Goal: Task Accomplishment & Management: Manage account settings

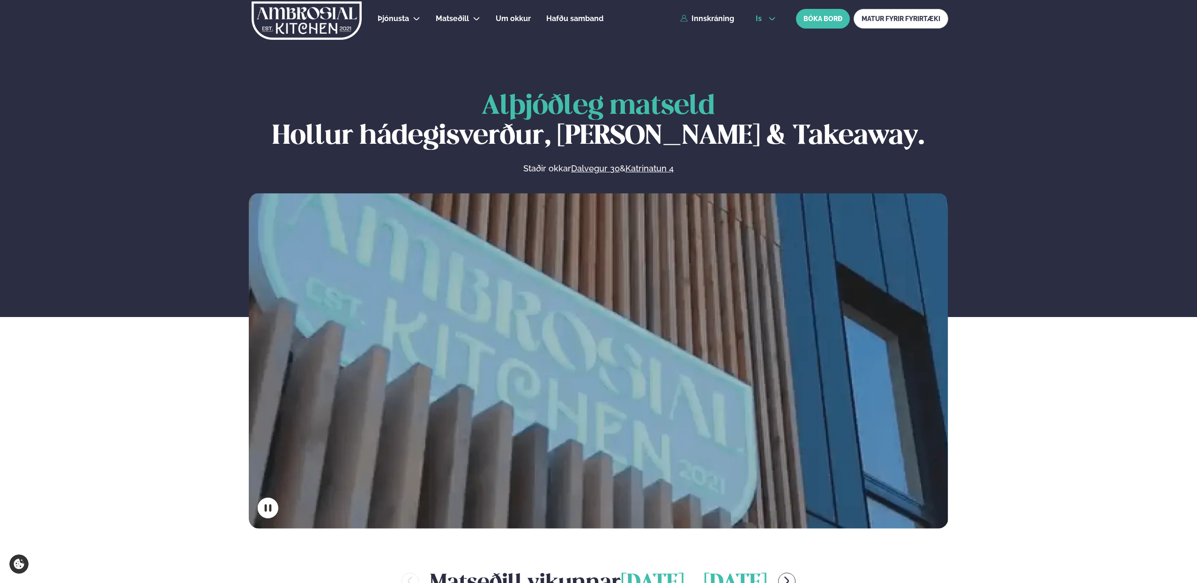
click at [758, 18] on span "is" at bounding box center [760, 18] width 9 height 7
click at [767, 37] on link "en" at bounding box center [765, 35] width 35 height 19
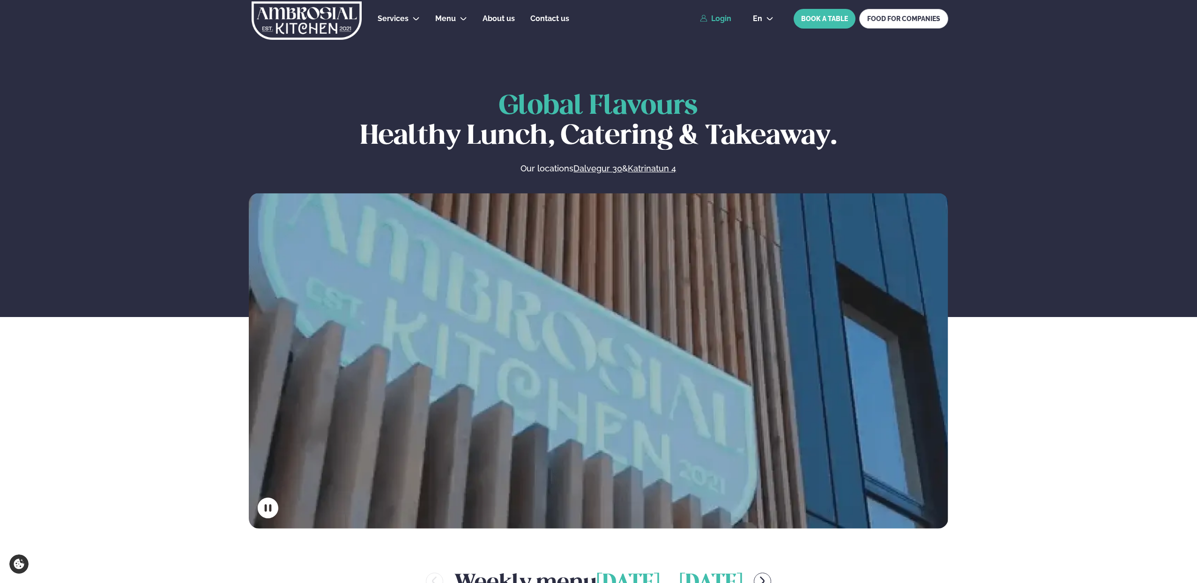
click at [722, 20] on link "Login" at bounding box center [715, 19] width 31 height 8
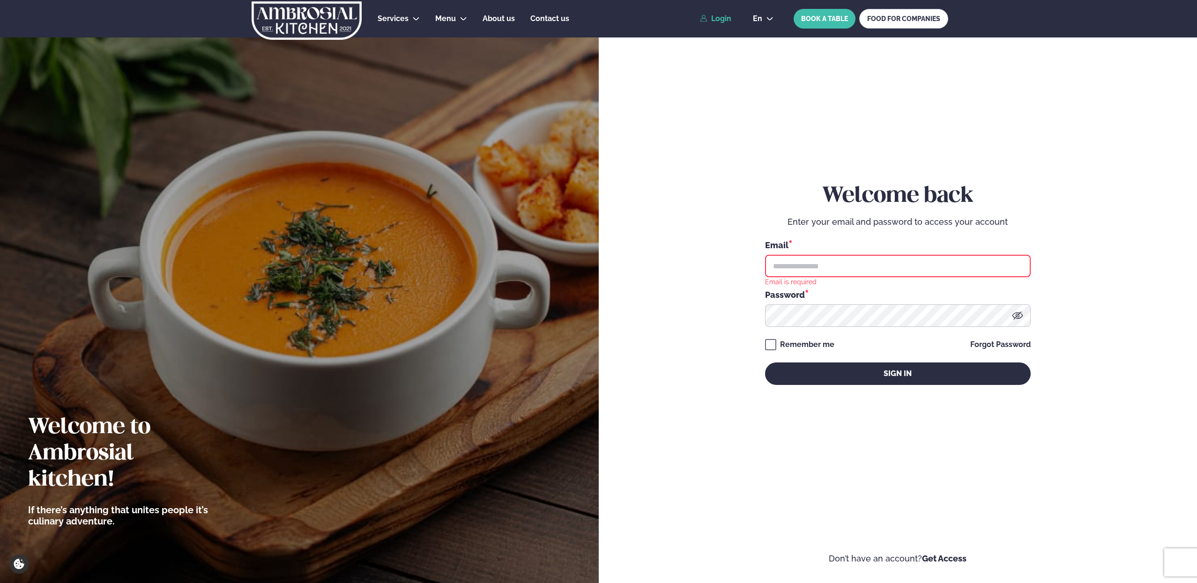
type input "**********"
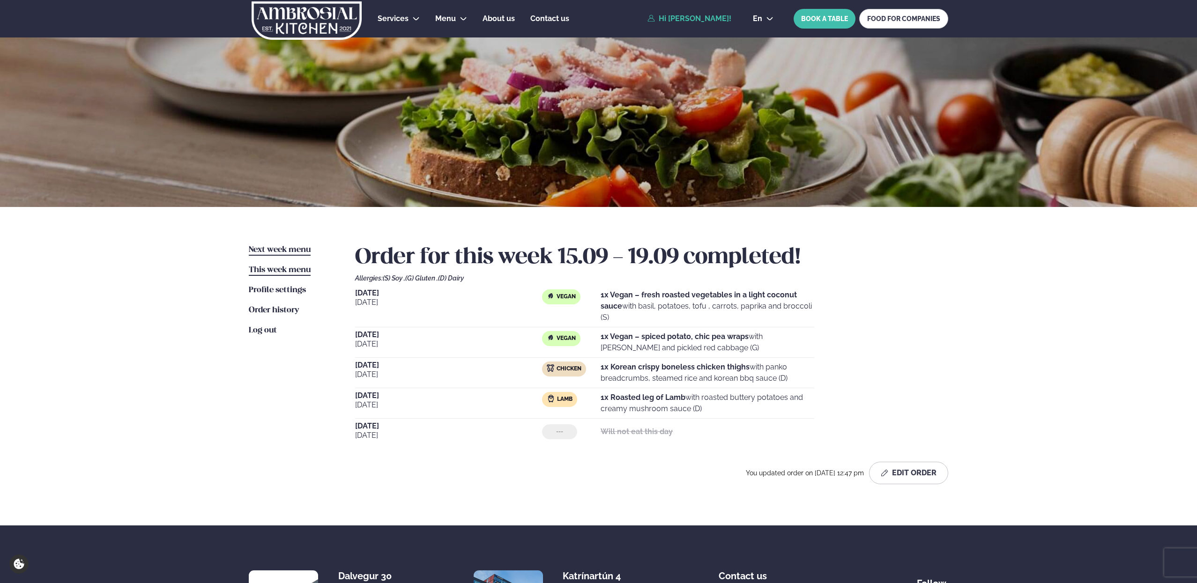
click at [296, 254] on link "Next week menu Next week" at bounding box center [280, 250] width 62 height 11
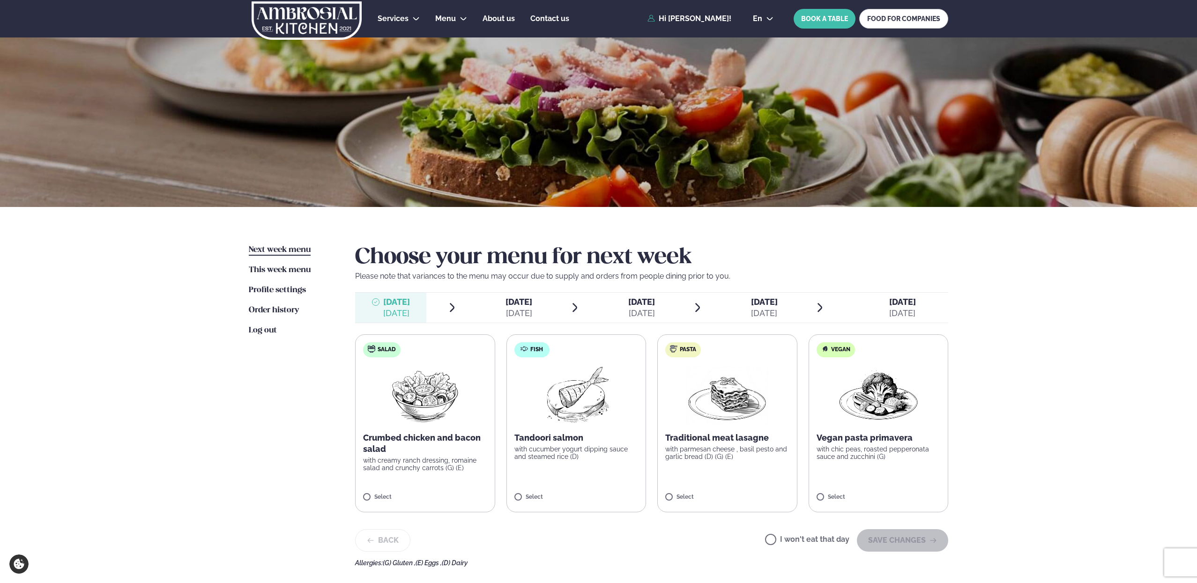
click at [525, 312] on div "[DATE]" at bounding box center [519, 313] width 27 height 11
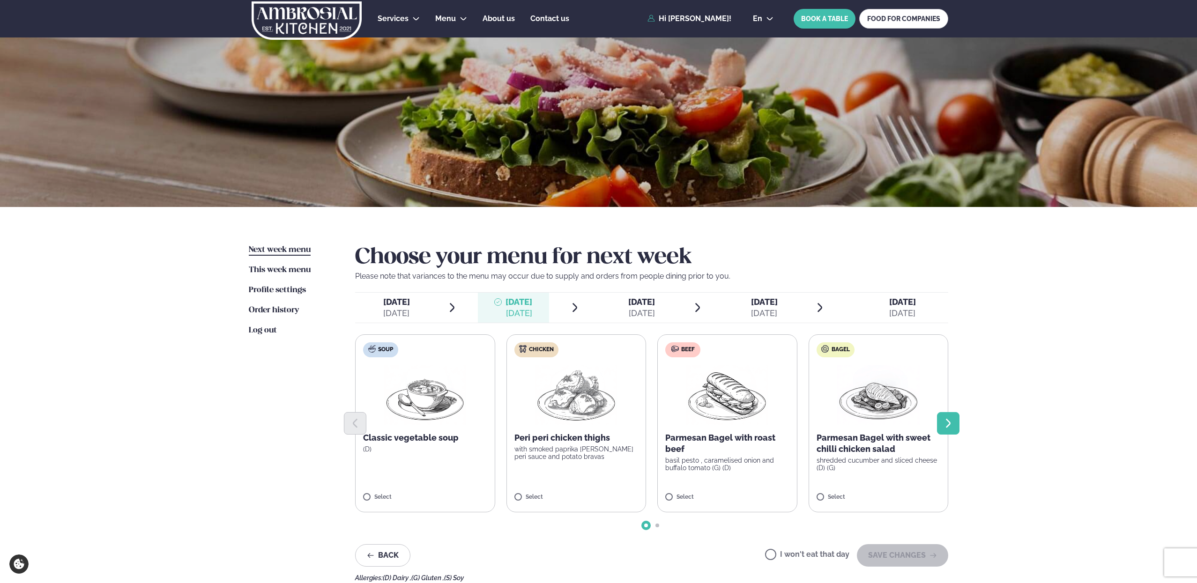
click at [952, 419] on icon "Next slide" at bounding box center [948, 423] width 11 height 11
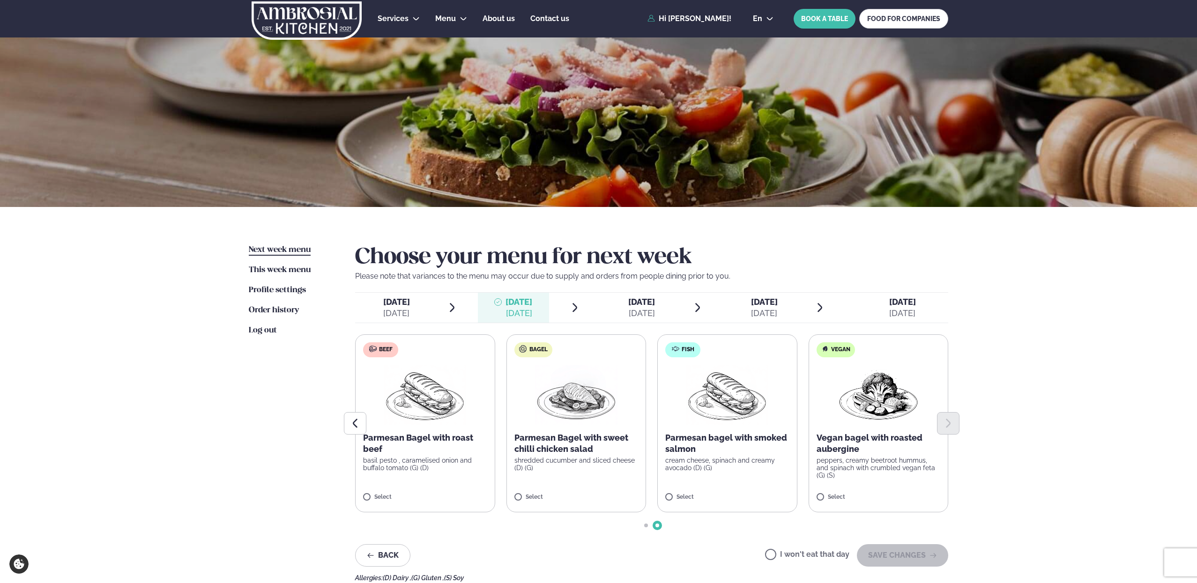
click at [667, 296] on span "[DATE] [DATE]" at bounding box center [635, 308] width 71 height 30
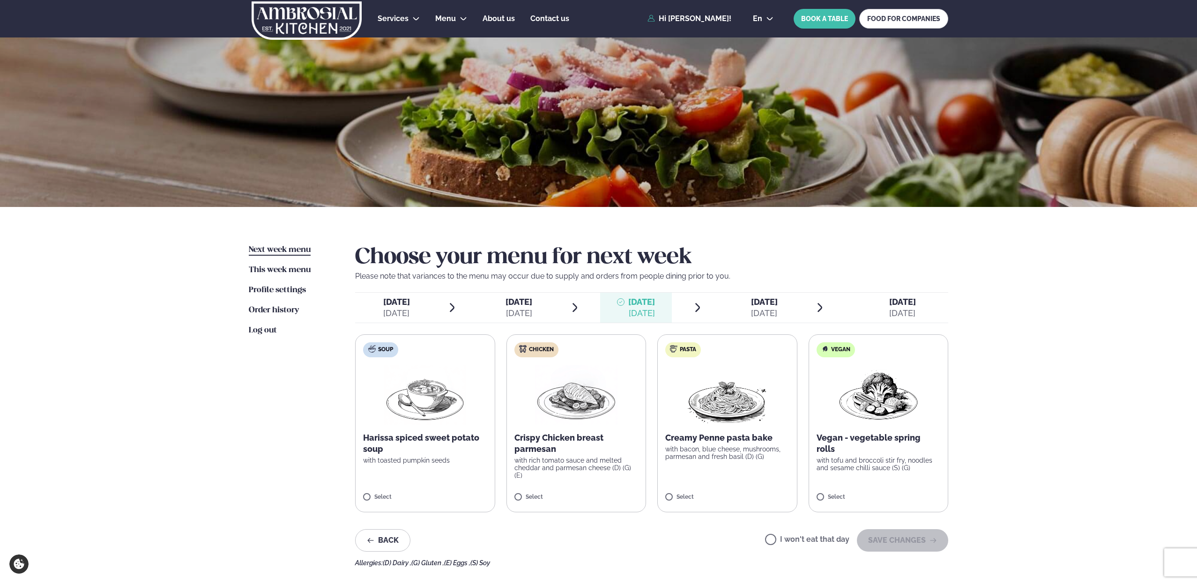
click at [756, 314] on div "[DATE]" at bounding box center [764, 313] width 27 height 11
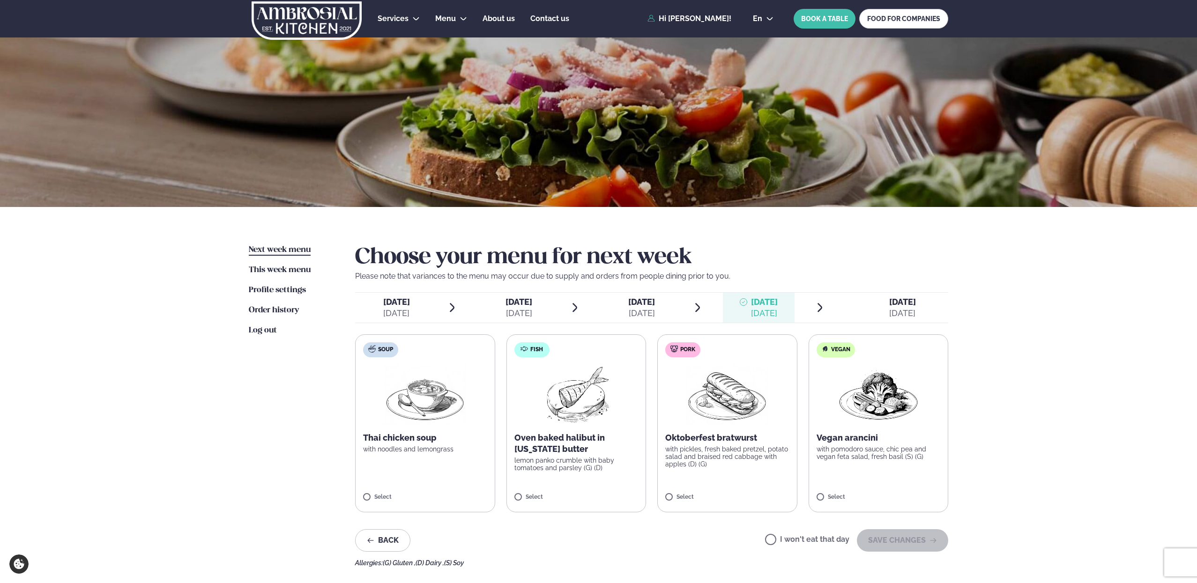
click at [383, 305] on span "[DATE]" at bounding box center [396, 302] width 27 height 10
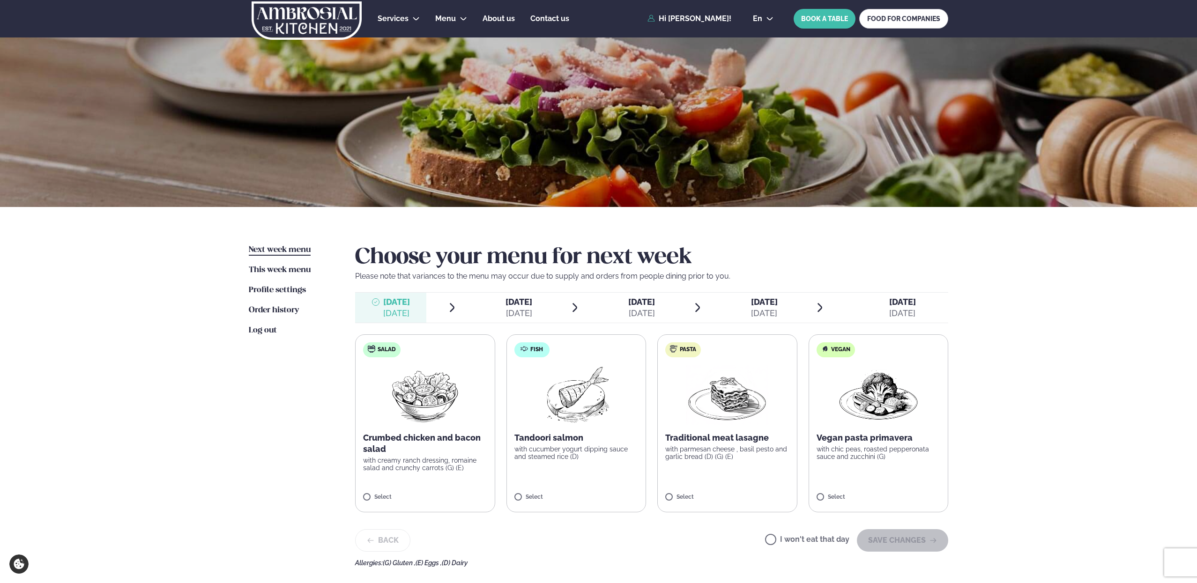
click at [714, 406] on img at bounding box center [727, 395] width 82 height 60
click at [896, 541] on button "SAVE CHANGES" at bounding box center [902, 540] width 91 height 22
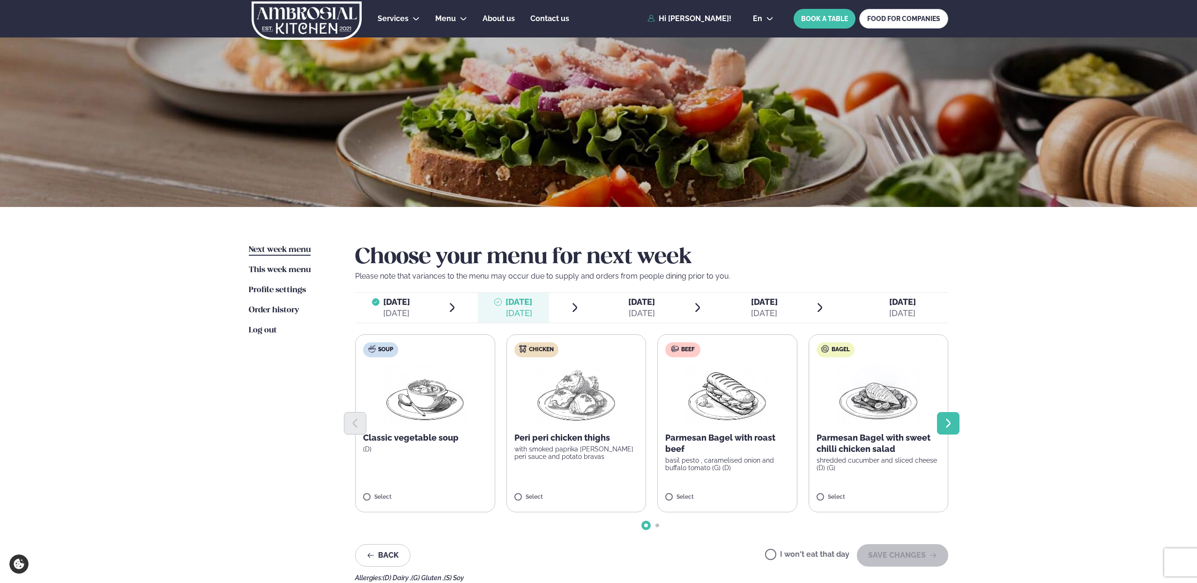
click at [953, 423] on icon "Next slide" at bounding box center [948, 423] width 11 height 11
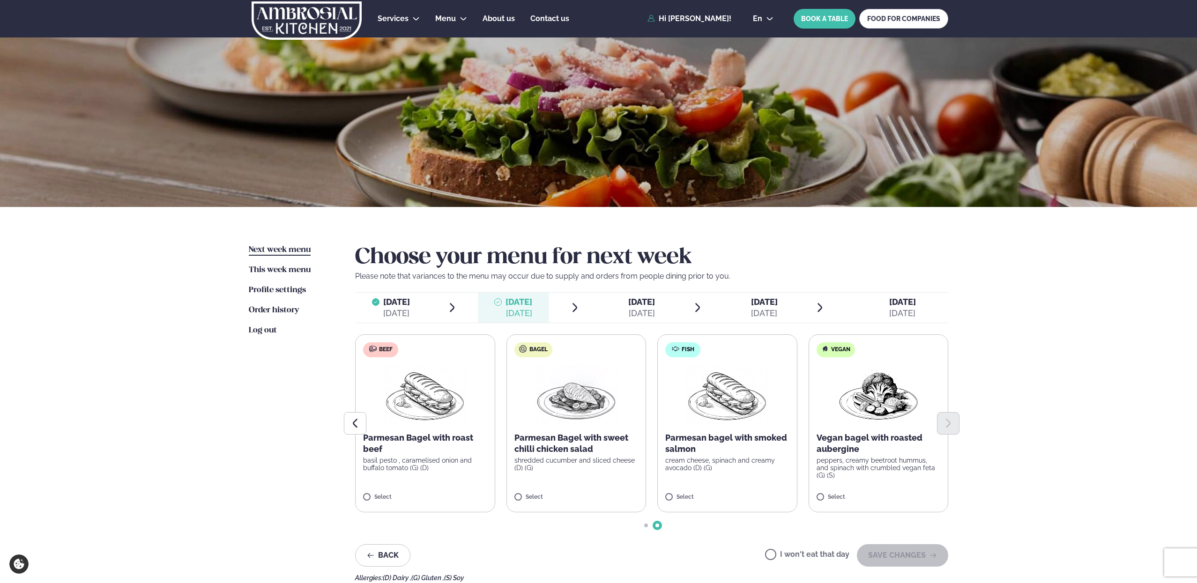
click at [731, 407] on img at bounding box center [727, 395] width 82 height 60
click at [928, 556] on button "SAVE CHANGES" at bounding box center [902, 555] width 91 height 22
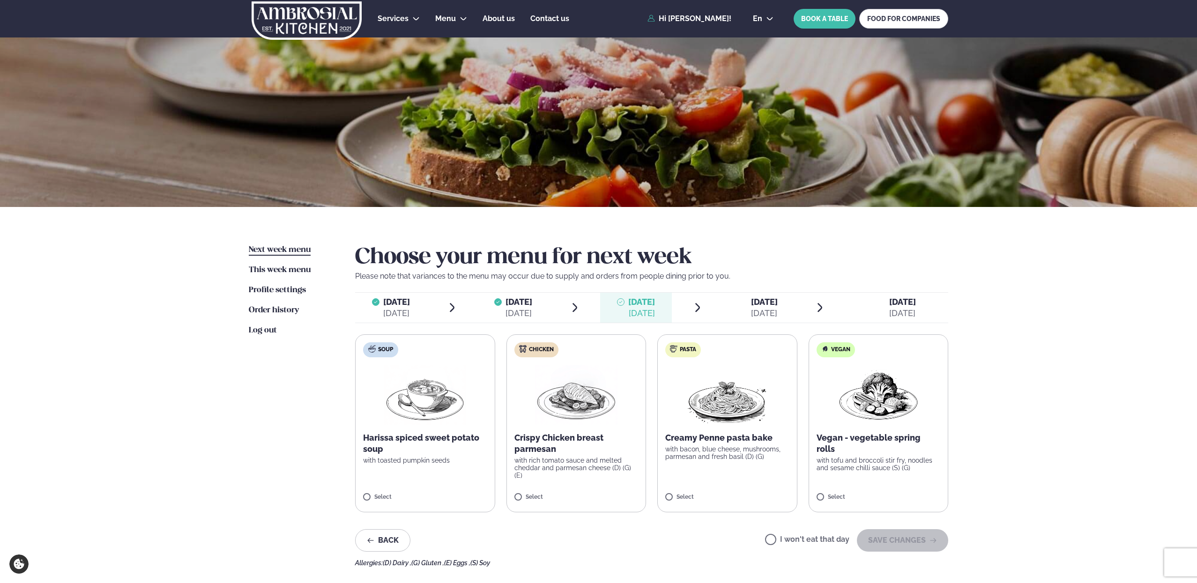
click at [870, 406] on img at bounding box center [878, 395] width 82 height 60
click at [914, 545] on button "SAVE CHANGES" at bounding box center [902, 540] width 91 height 22
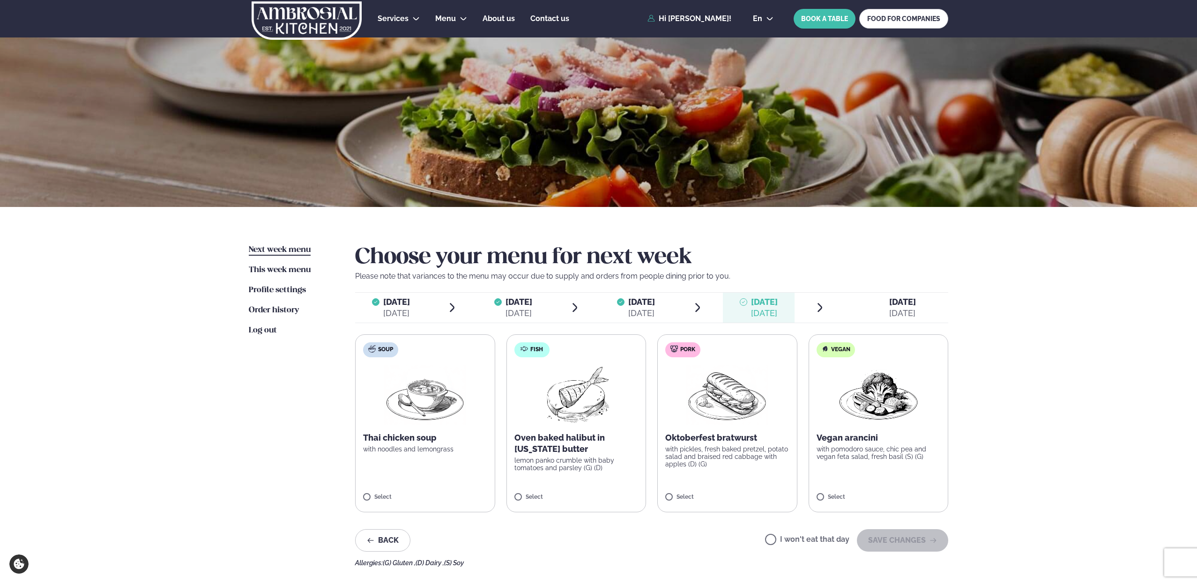
click at [749, 400] on img at bounding box center [727, 395] width 82 height 60
click at [720, 390] on img at bounding box center [727, 395] width 82 height 60
click at [915, 536] on button "SAVE CHANGES" at bounding box center [902, 540] width 91 height 22
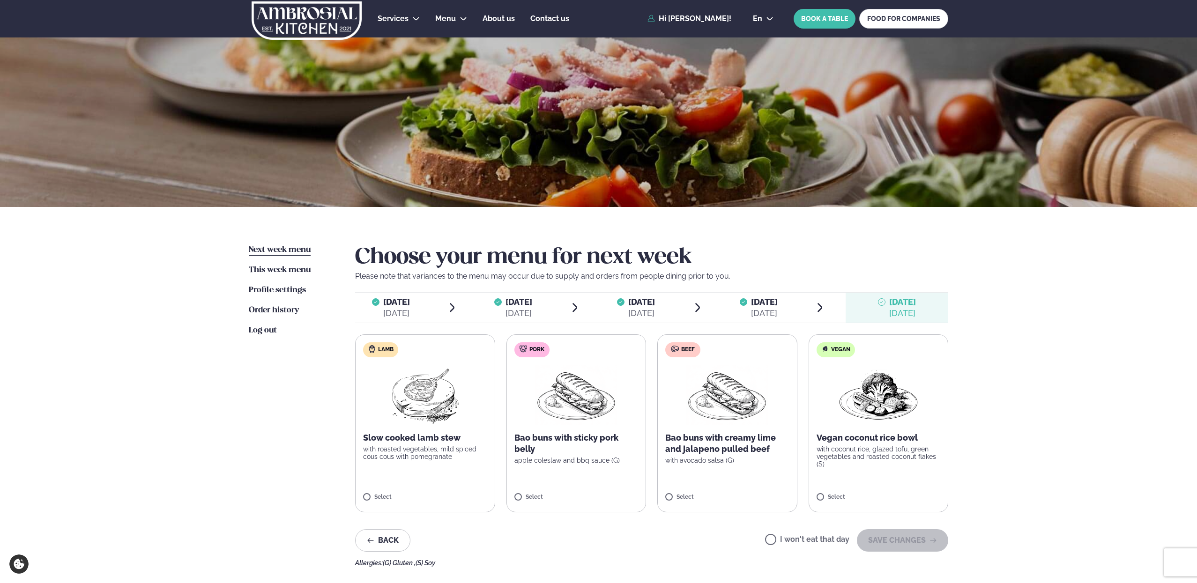
click at [830, 538] on label "I won't eat that day" at bounding box center [807, 541] width 84 height 10
click at [895, 536] on button "SAVE CHANGES" at bounding box center [902, 540] width 91 height 22
